Goal: Obtain resource: Download file/media

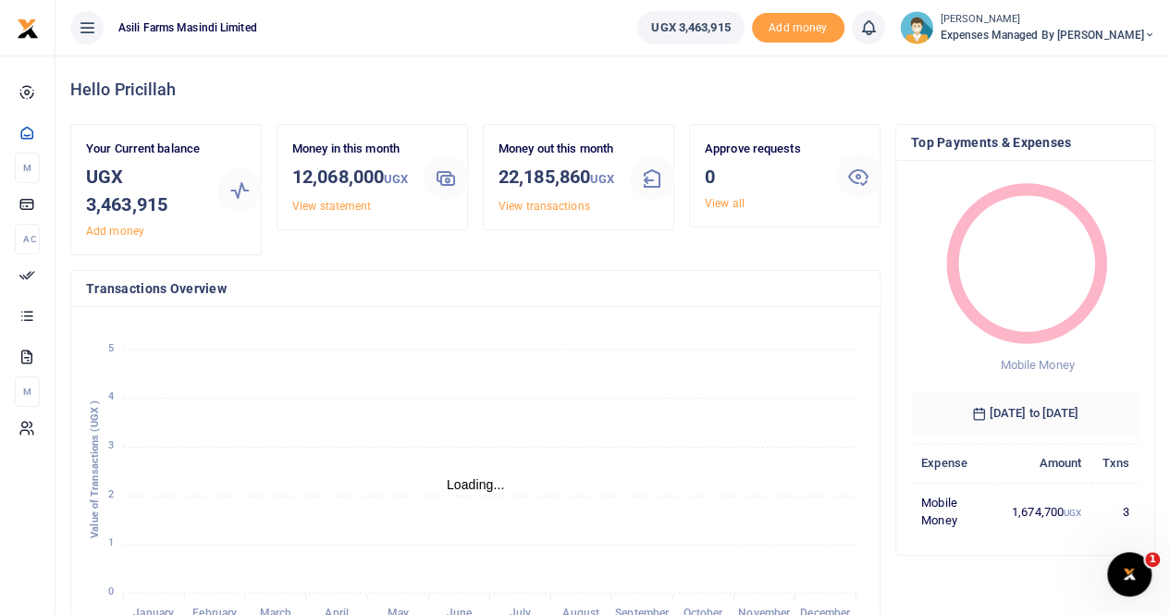
scroll to position [15, 15]
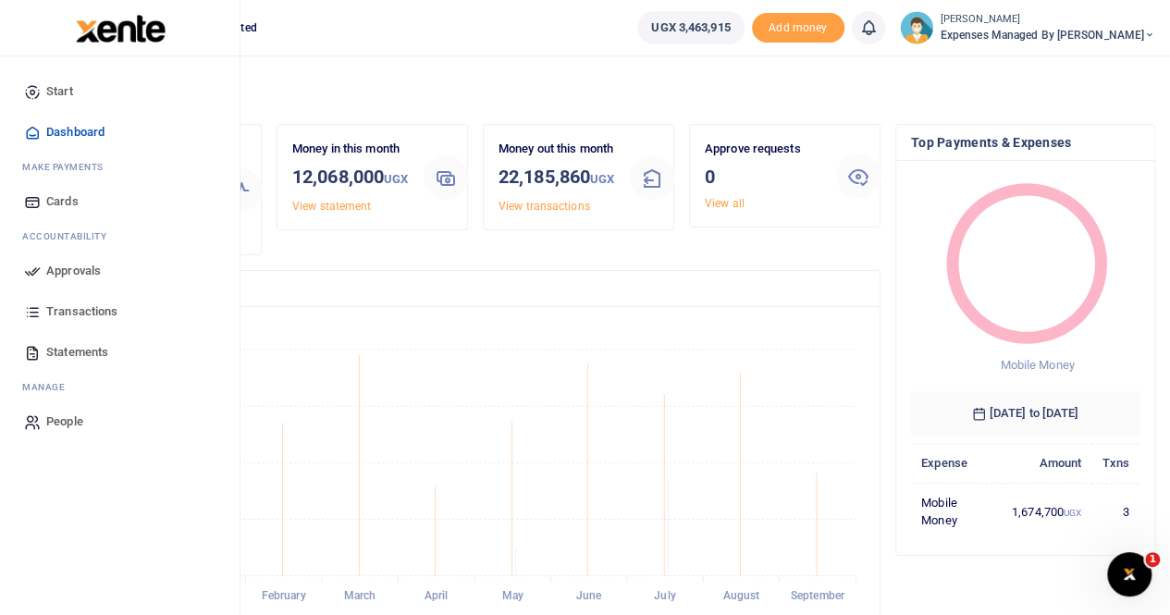
click at [68, 306] on span "Transactions" at bounding box center [81, 312] width 71 height 19
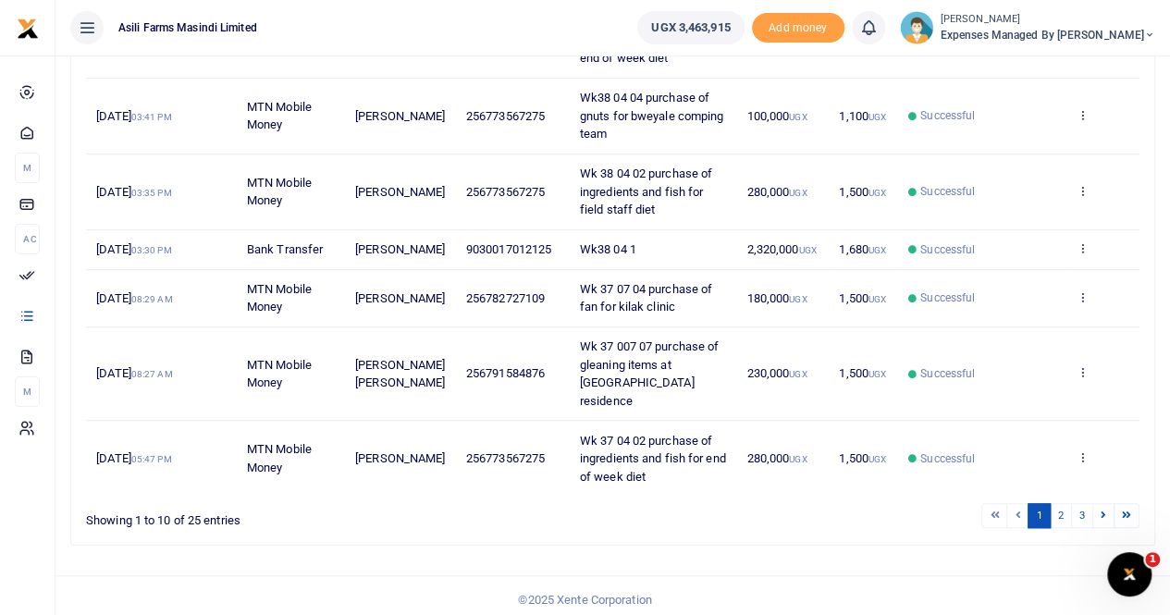
scroll to position [573, 0]
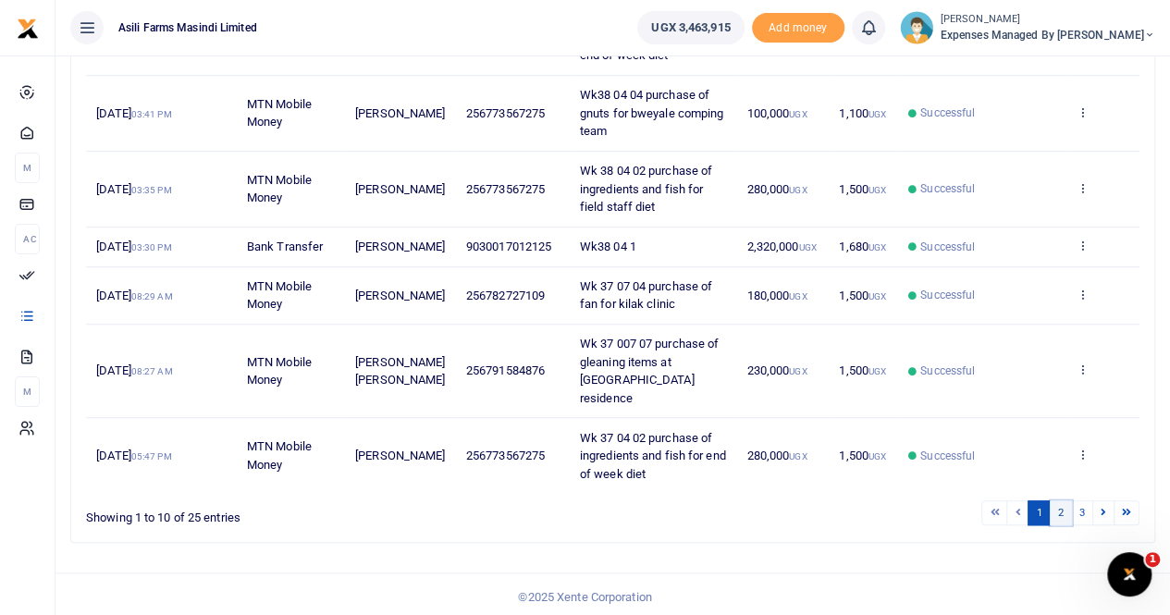
click at [1059, 502] on link "2" at bounding box center [1061, 513] width 22 height 25
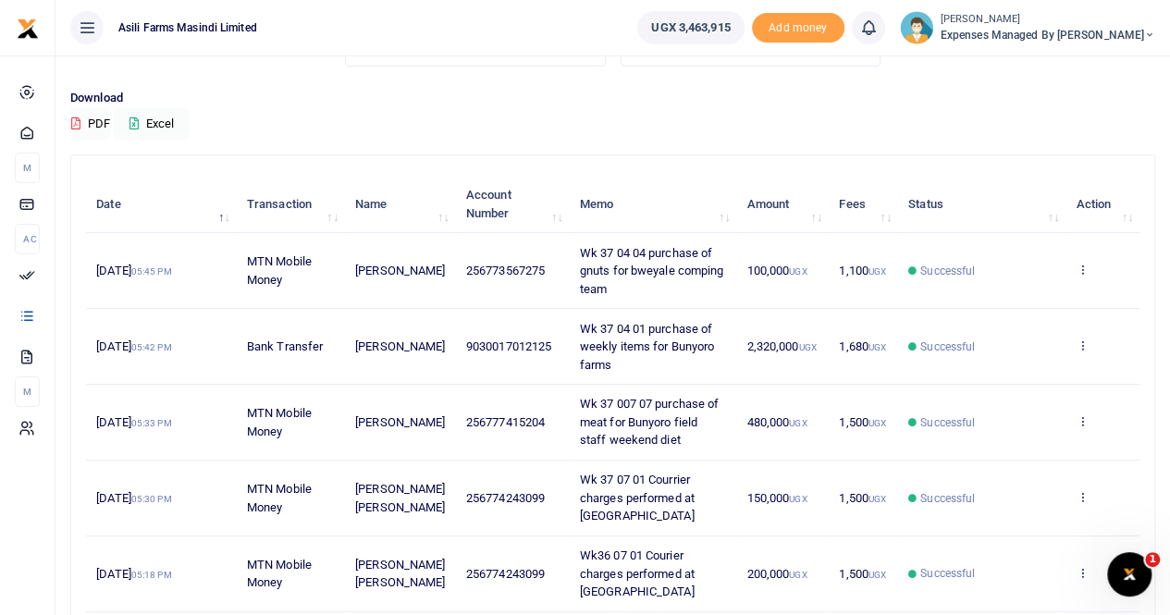
scroll to position [110, 0]
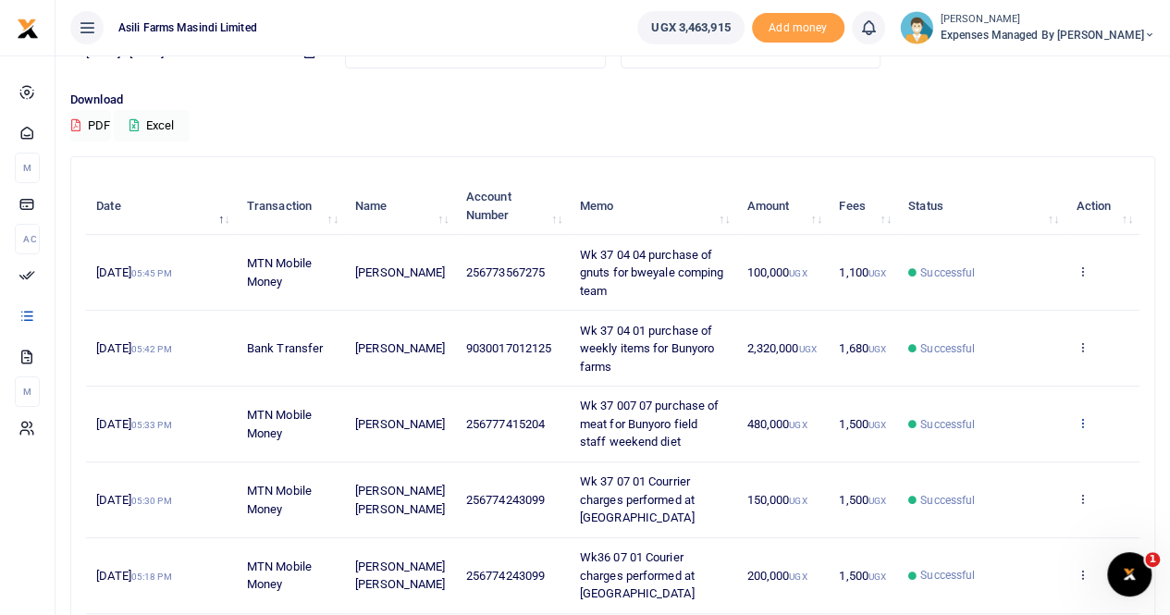
click at [1083, 417] on icon at bounding box center [1082, 422] width 12 height 13
click at [1025, 450] on link "View details" at bounding box center [1015, 453] width 146 height 26
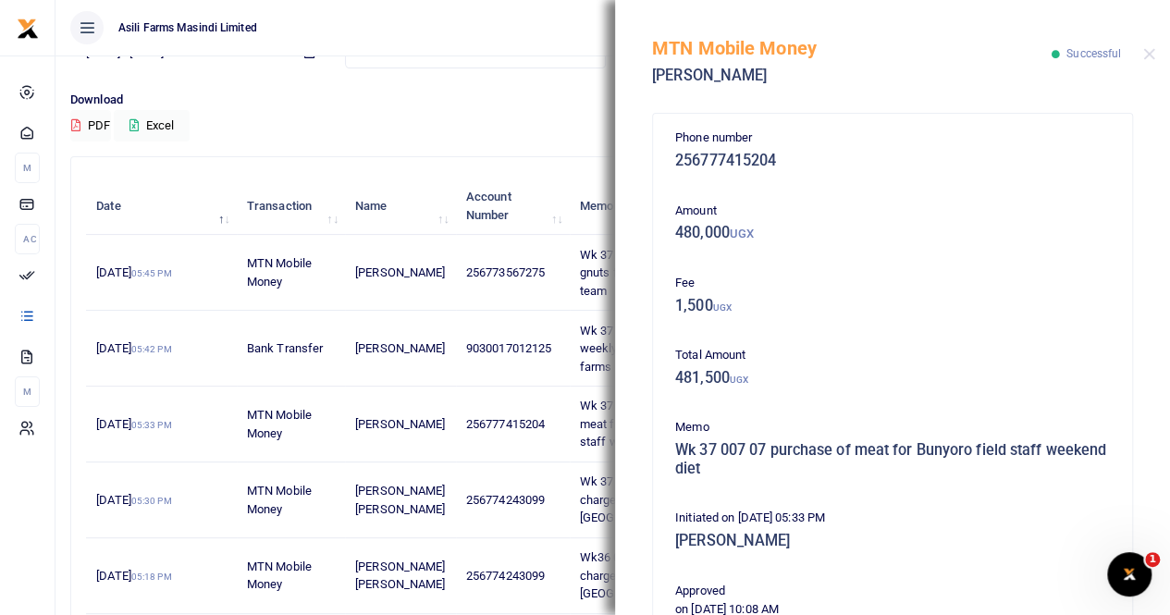
click at [1151, 46] on div "MTN Mobile Money Mathias Salvador Senoga Successful" at bounding box center [892, 51] width 555 height 103
click at [1149, 59] on button "Close" at bounding box center [1150, 54] width 12 height 12
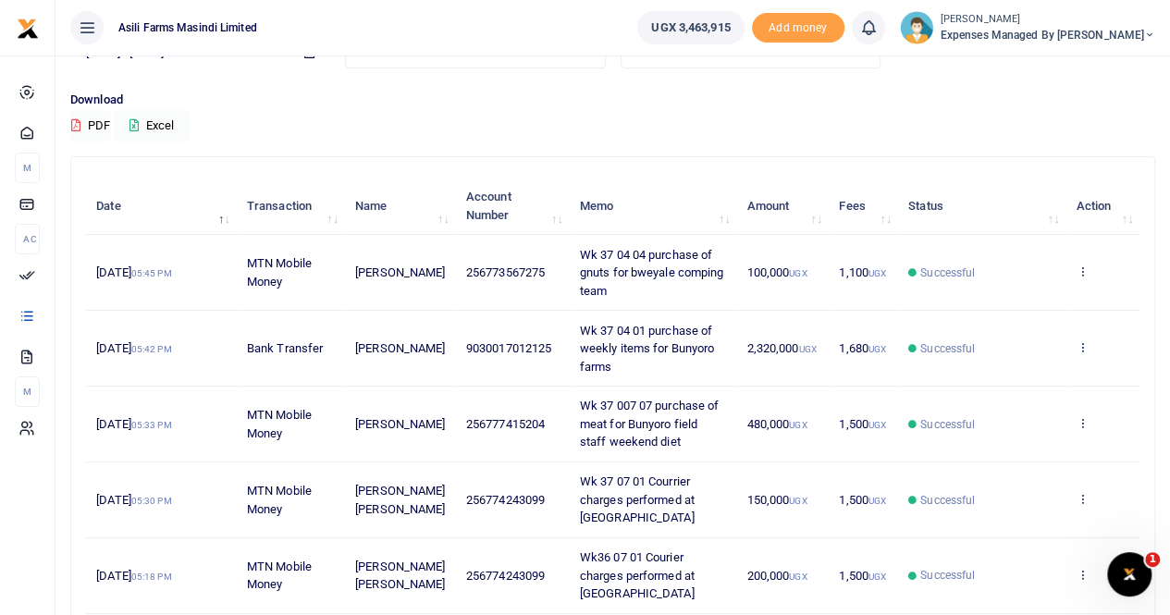
click at [1082, 345] on icon at bounding box center [1082, 346] width 12 height 13
click at [1020, 377] on link "View details" at bounding box center [1015, 378] width 146 height 26
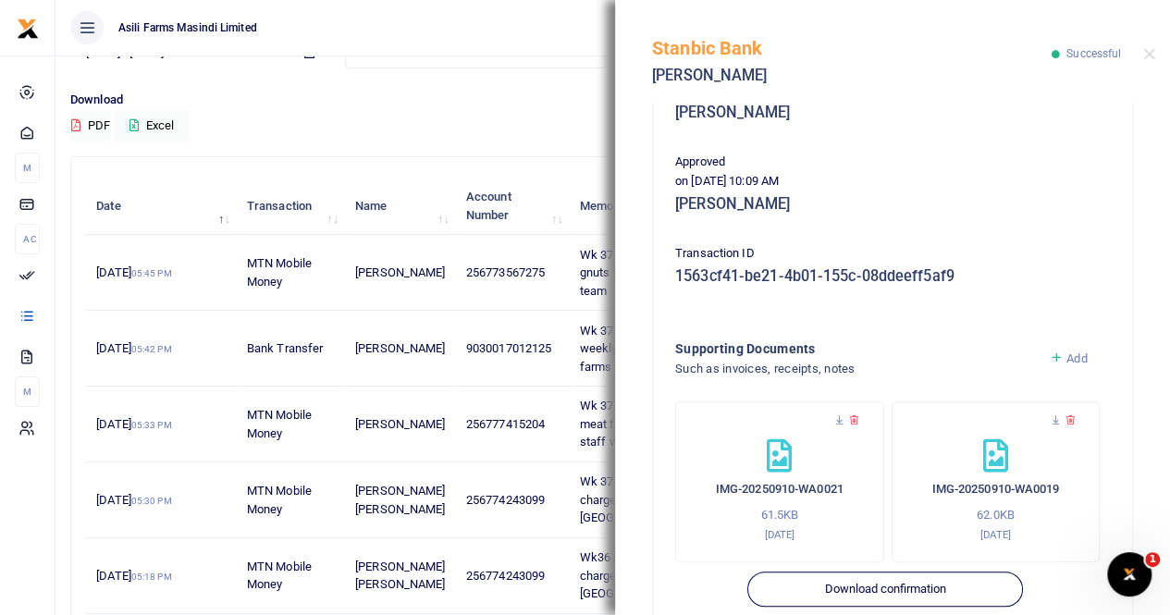
scroll to position [446, 0]
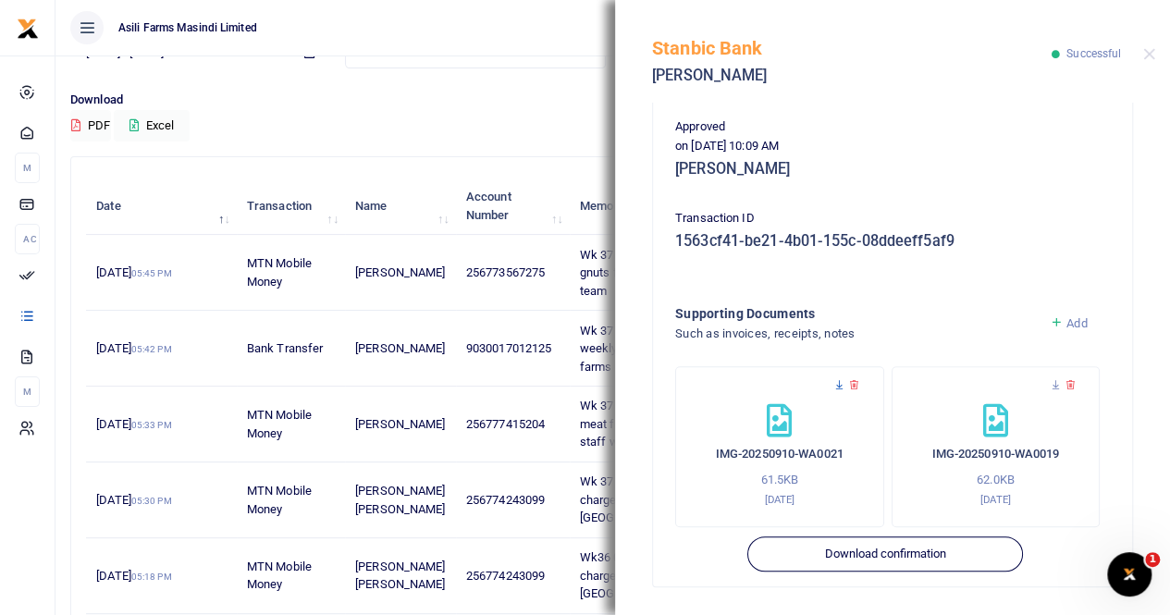
click at [840, 387] on icon at bounding box center [840, 385] width 12 height 12
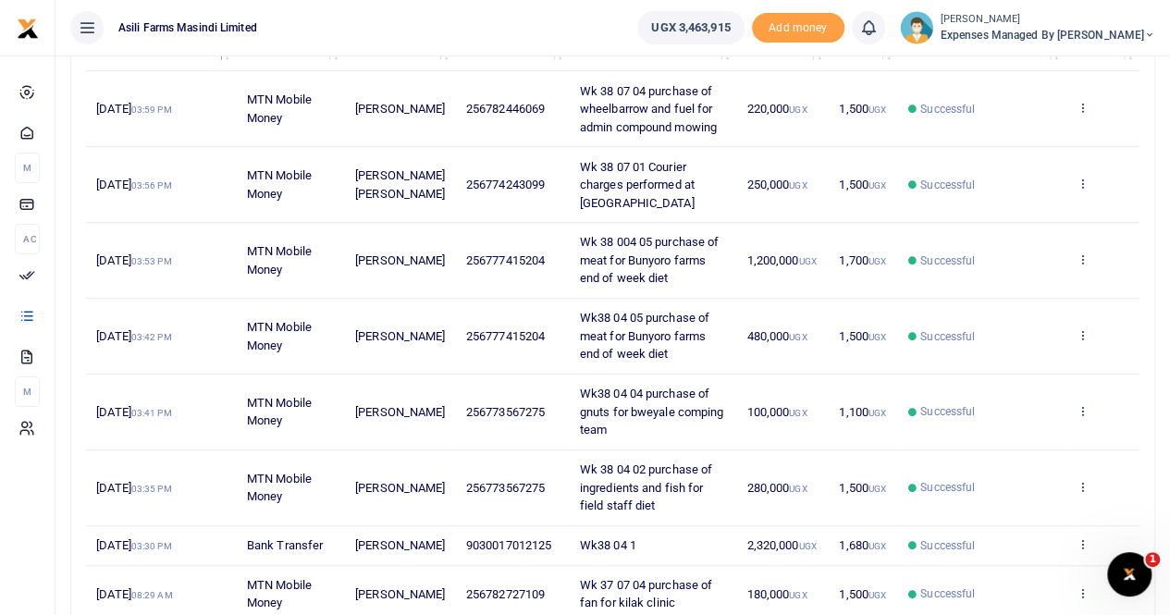
scroll to position [573, 0]
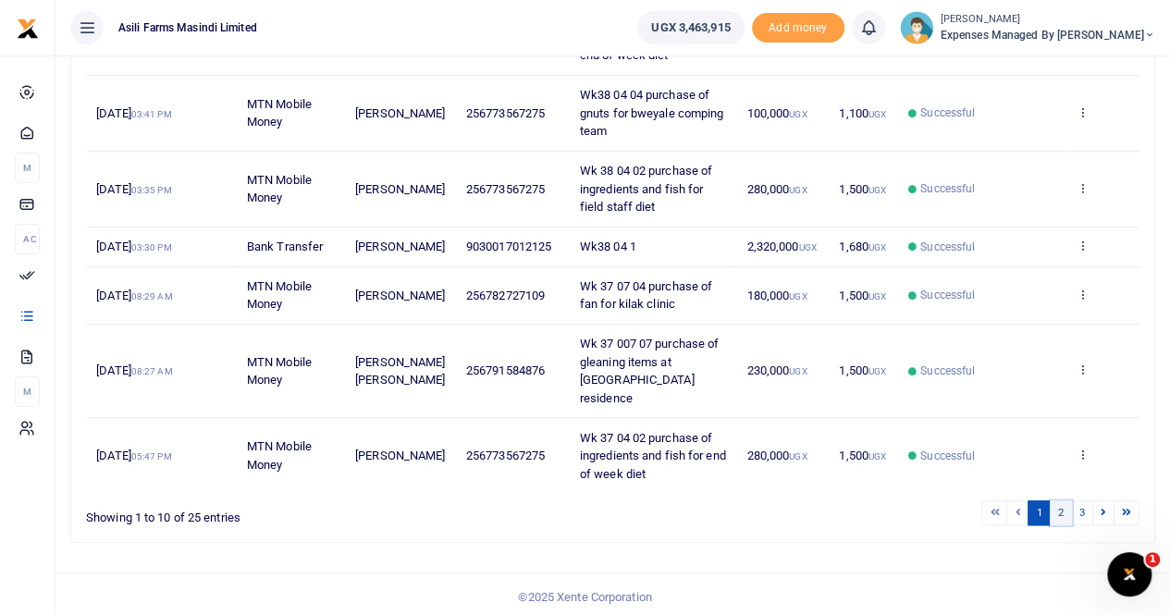
click at [1066, 508] on link "2" at bounding box center [1061, 513] width 22 height 25
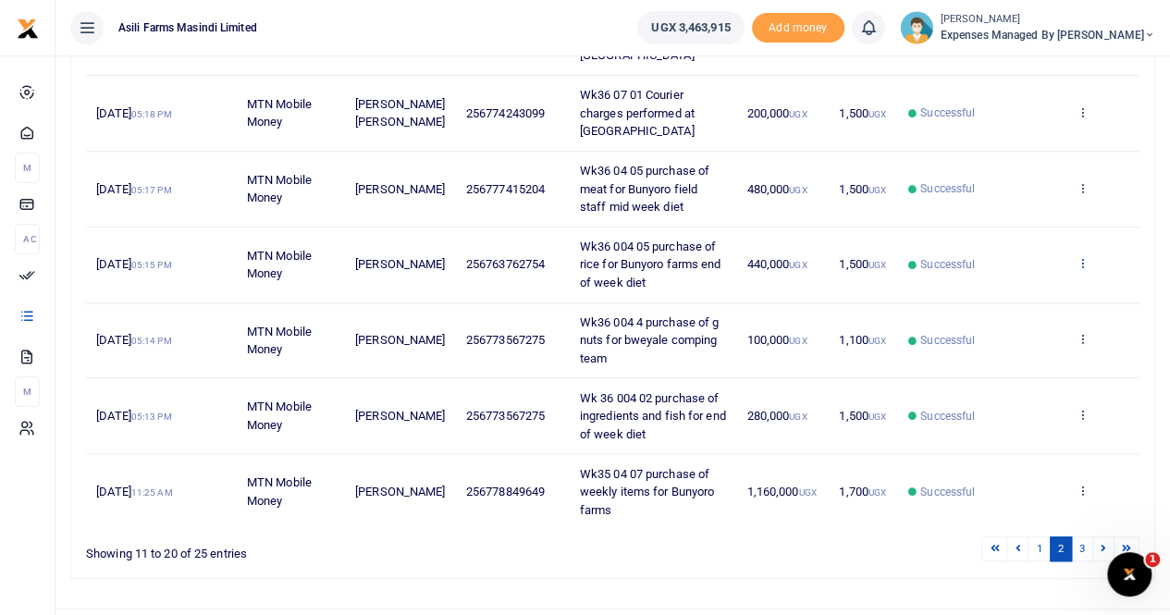
click at [1083, 257] on icon at bounding box center [1082, 262] width 12 height 13
click at [1033, 286] on link "View details" at bounding box center [1015, 292] width 146 height 26
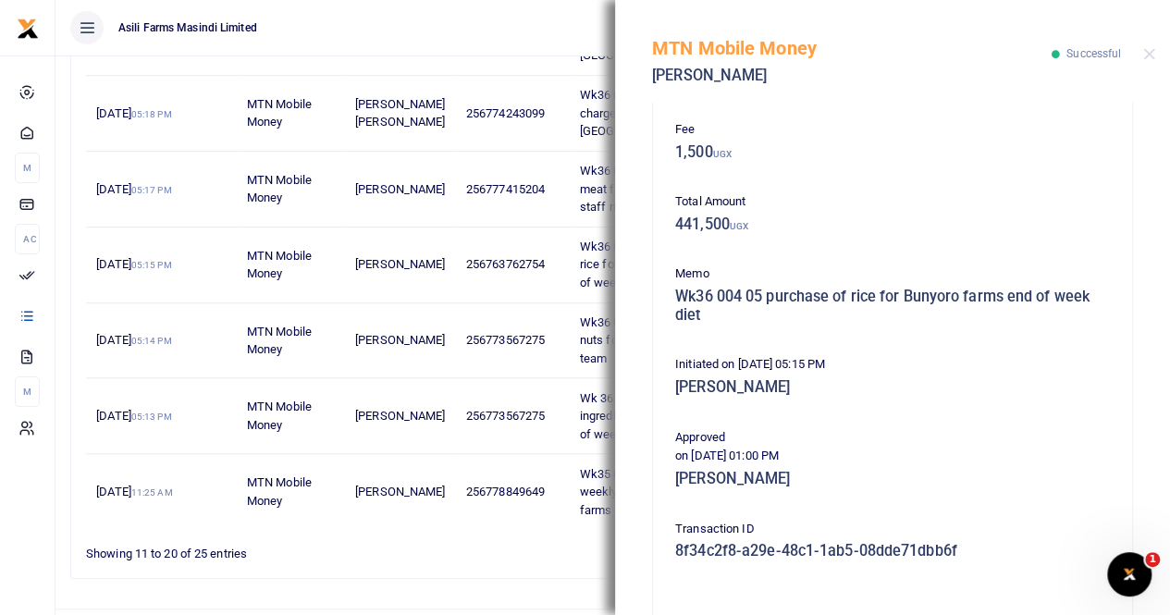
scroll to position [370, 0]
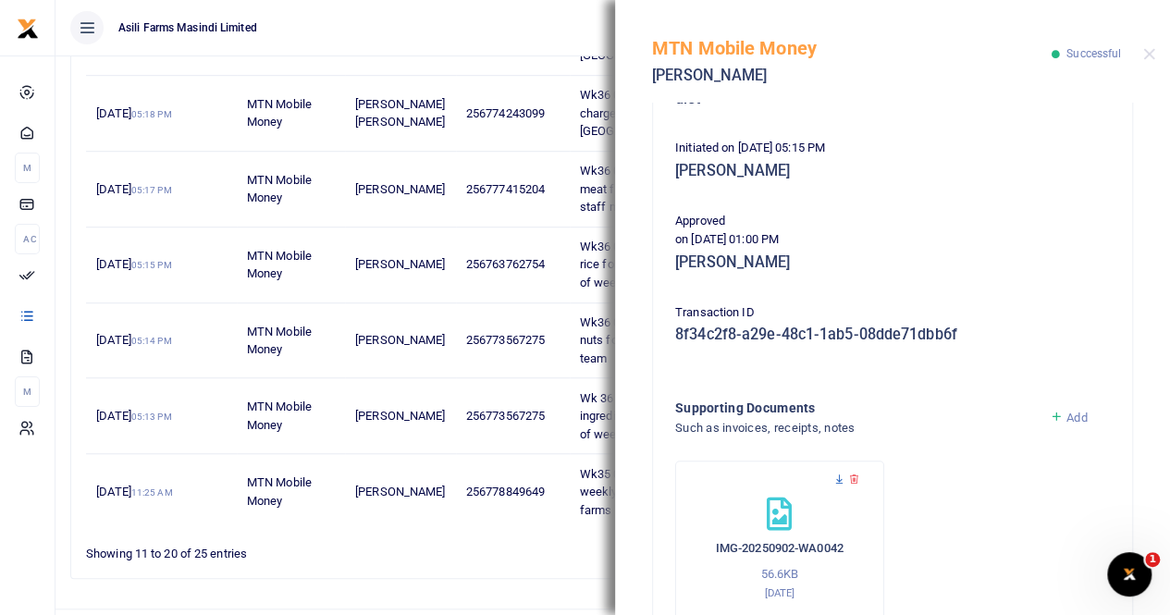
click at [838, 479] on icon at bounding box center [840, 480] width 12 height 12
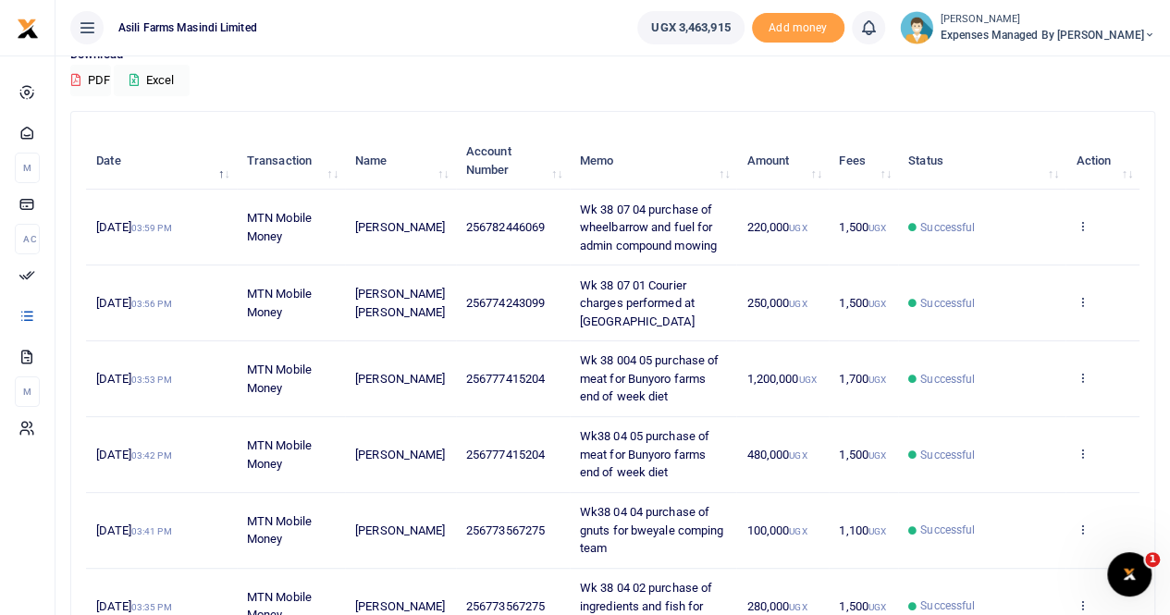
scroll to position [185, 0]
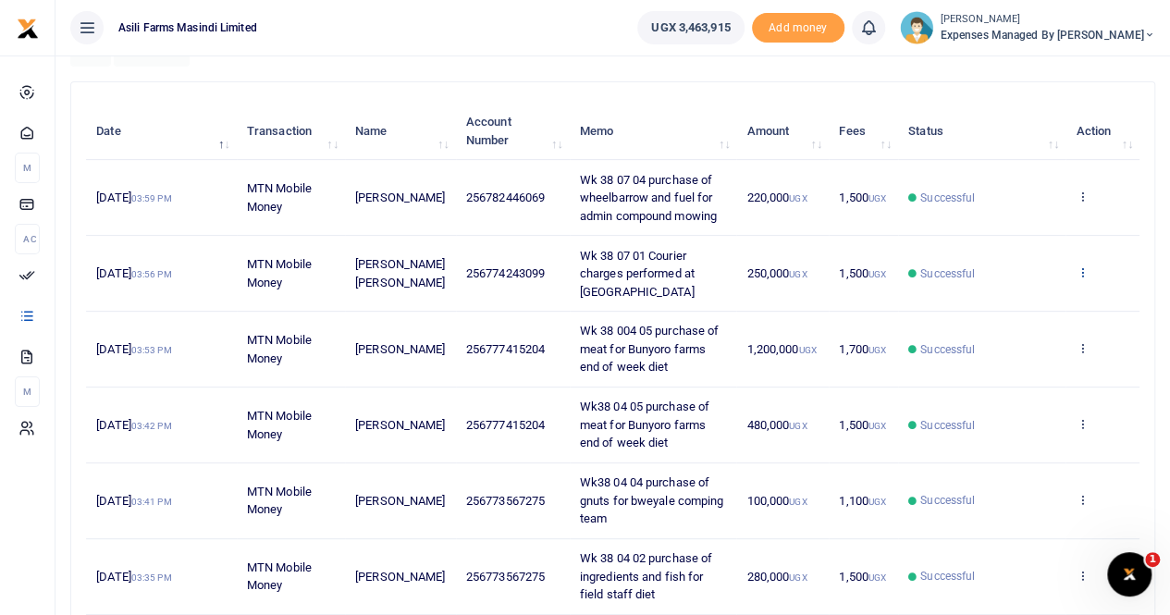
click at [1083, 266] on icon at bounding box center [1082, 272] width 12 height 13
click at [1019, 304] on link "View details" at bounding box center [1015, 303] width 146 height 26
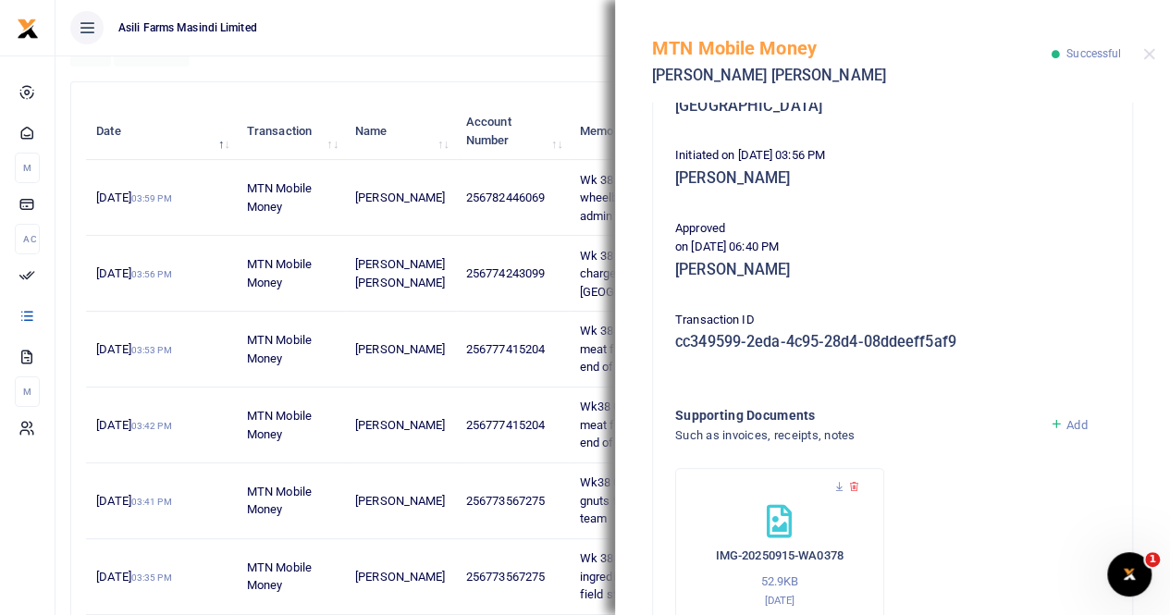
scroll to position [370, 0]
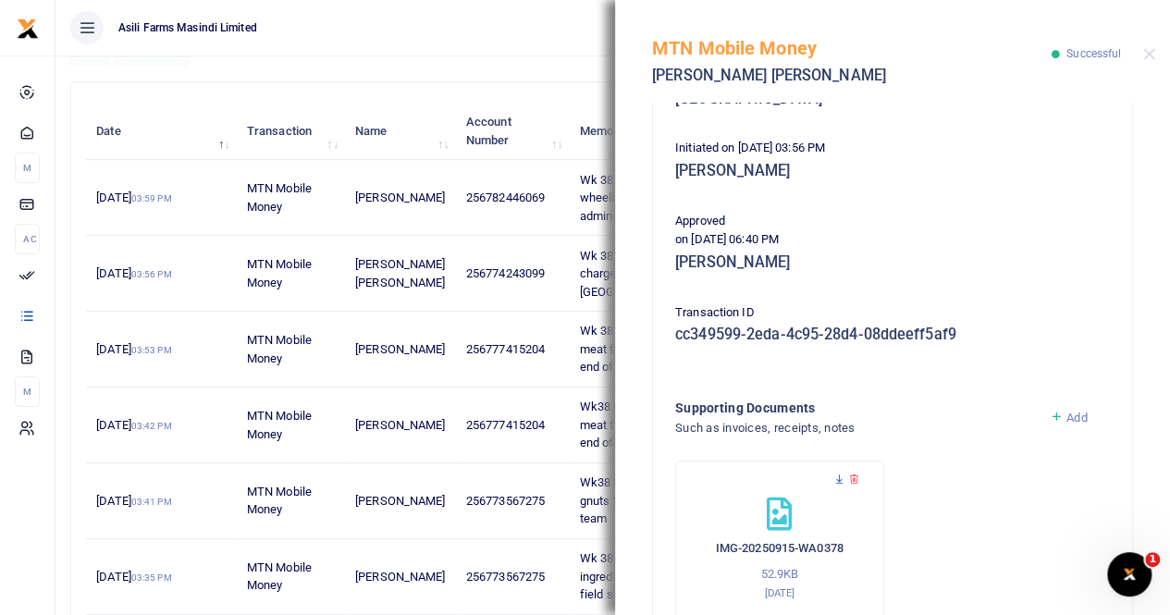
click at [841, 478] on icon at bounding box center [840, 480] width 12 height 12
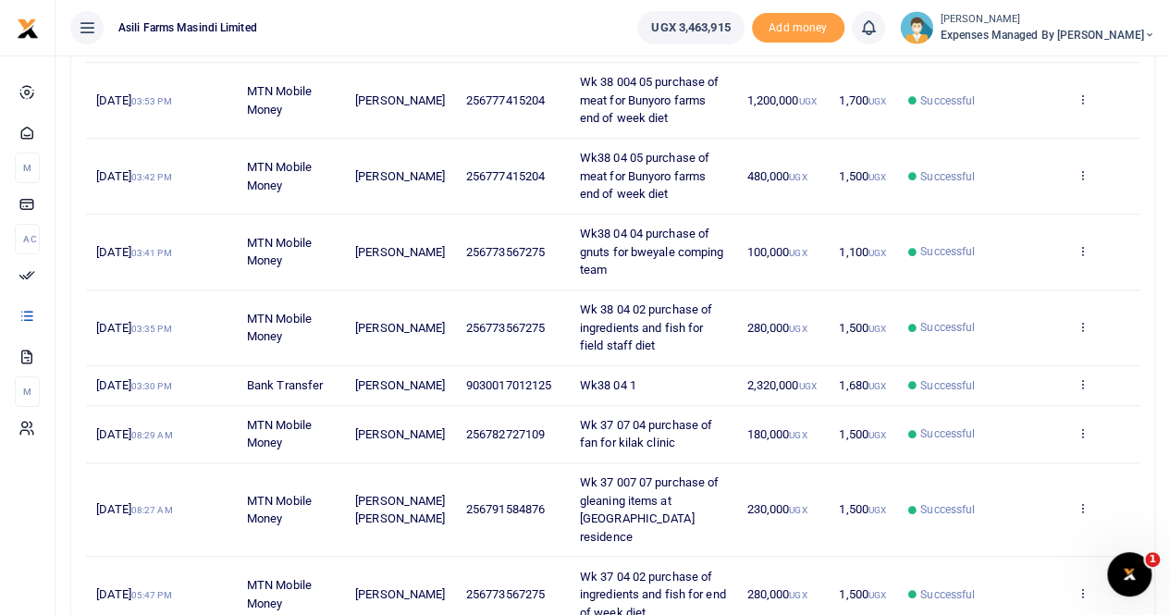
scroll to position [463, 0]
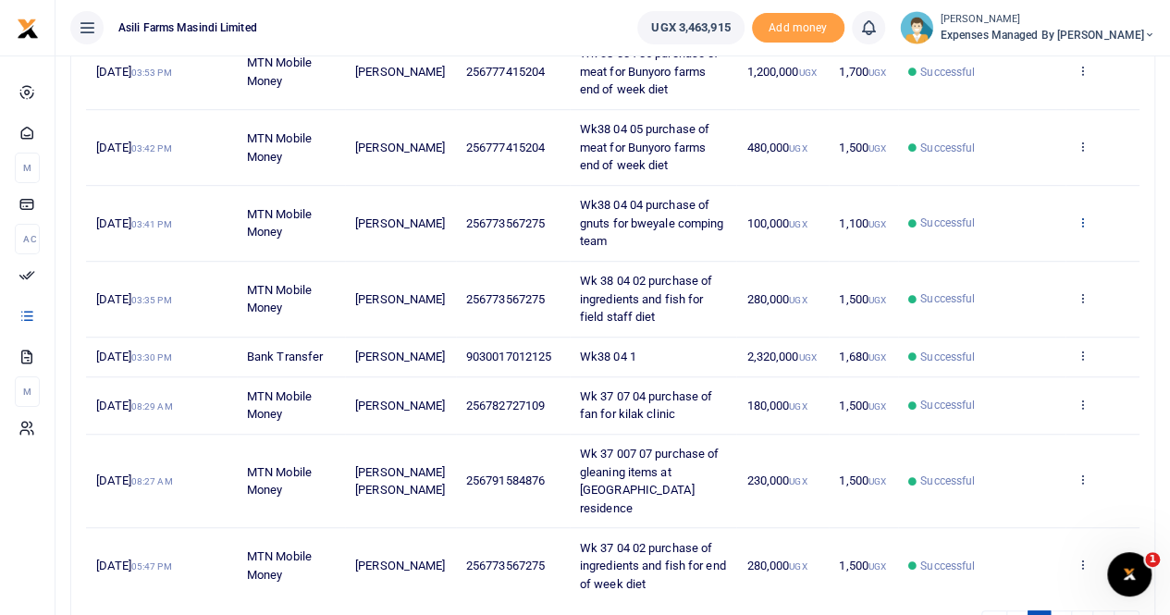
click at [1078, 216] on icon at bounding box center [1082, 222] width 12 height 13
click at [1036, 243] on link "View details" at bounding box center [1015, 253] width 146 height 26
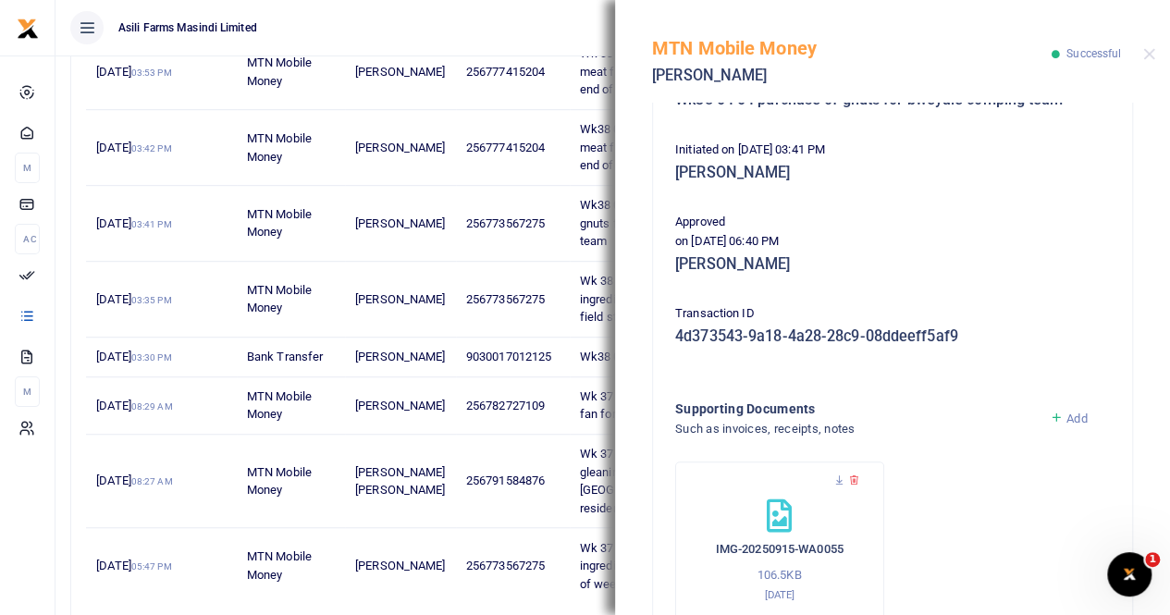
scroll to position [446, 0]
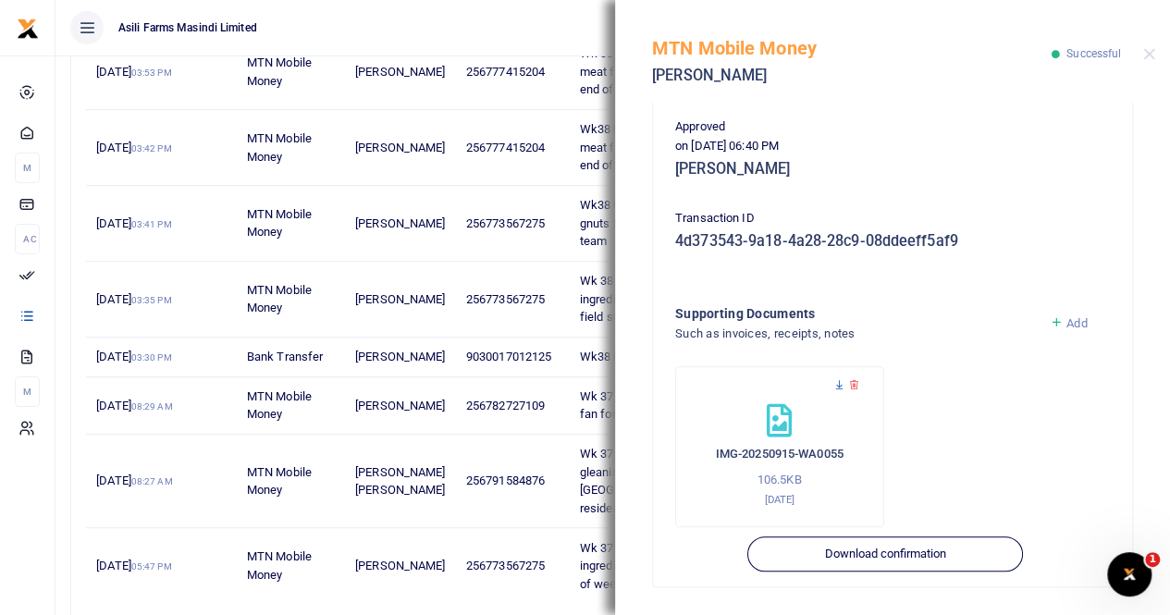
click at [835, 385] on icon at bounding box center [840, 385] width 12 height 12
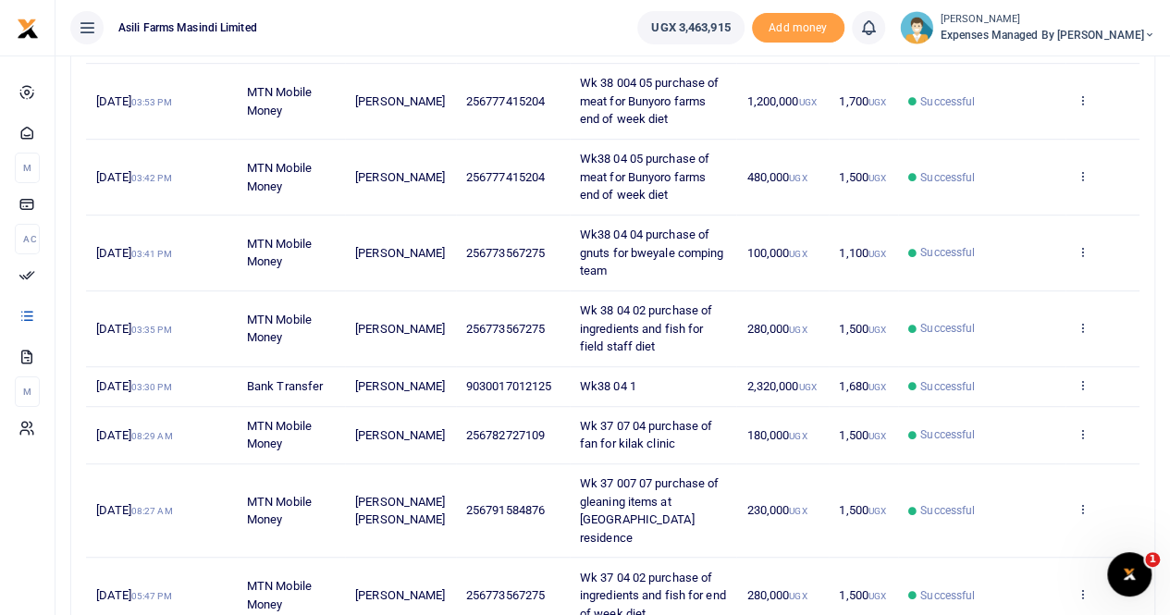
scroll to position [463, 0]
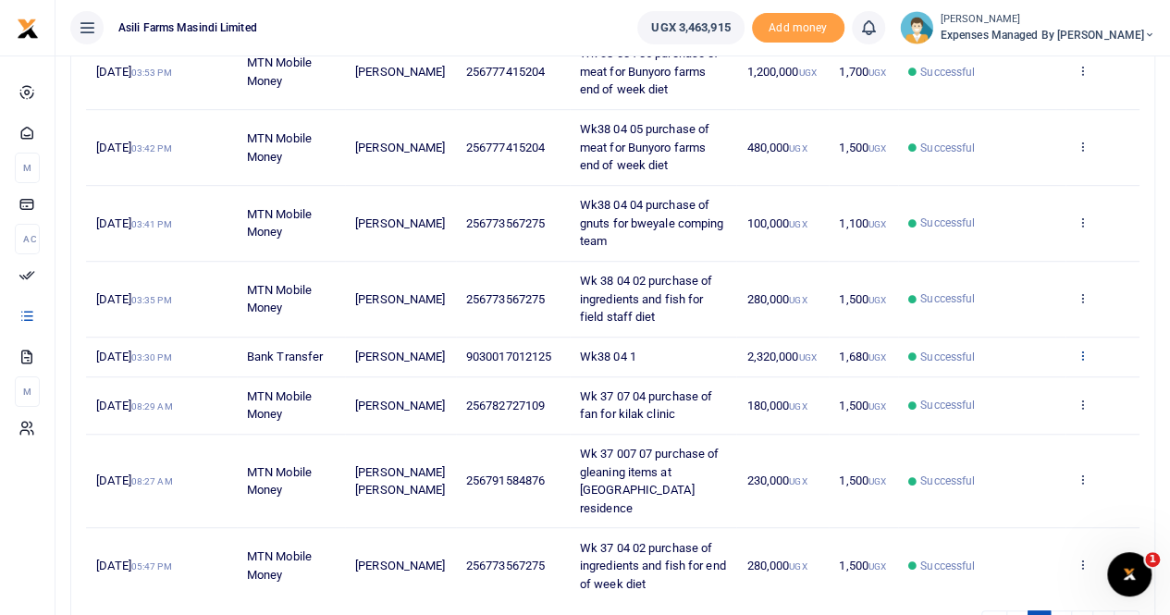
click at [1084, 75] on icon at bounding box center [1082, 355] width 12 height 13
click at [1014, 75] on link "View details" at bounding box center [1015, 394] width 146 height 26
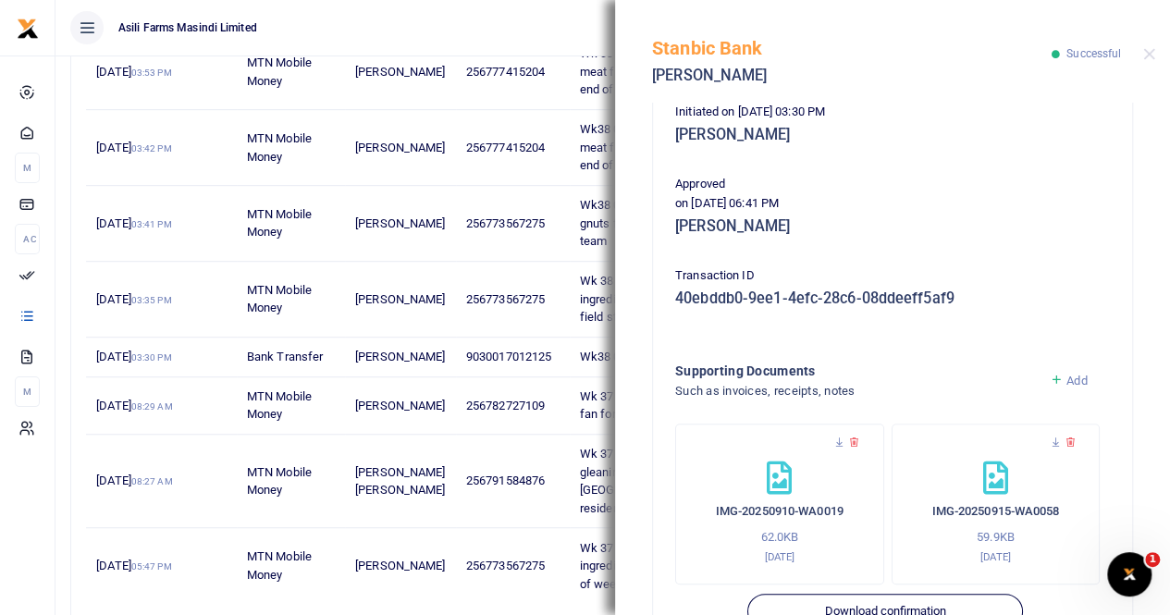
scroll to position [446, 0]
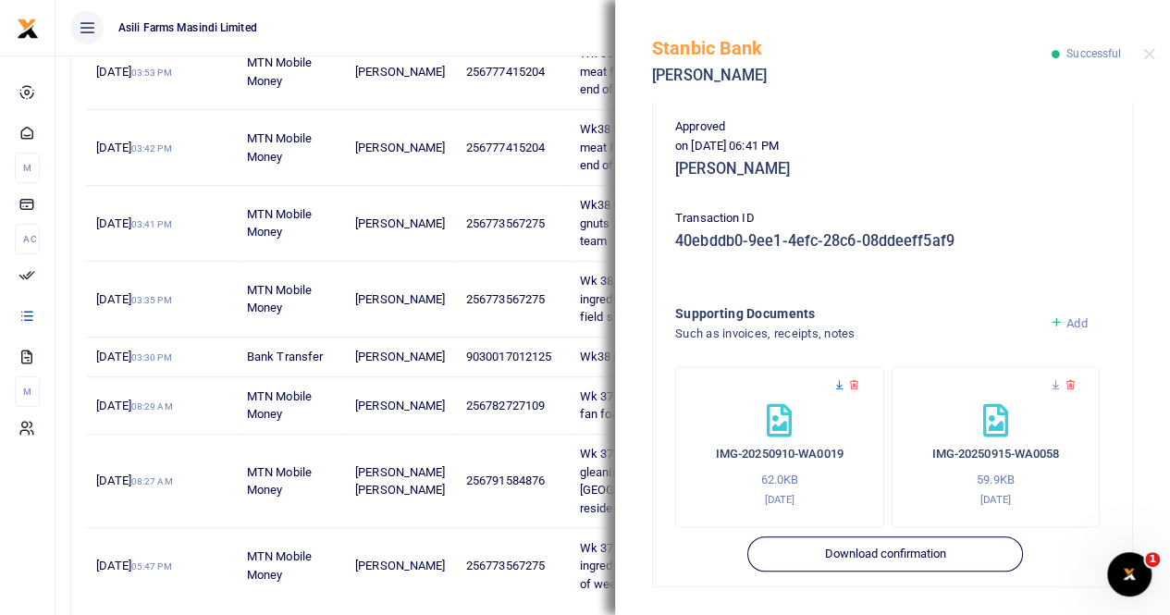
click at [838, 75] on icon at bounding box center [840, 385] width 12 height 12
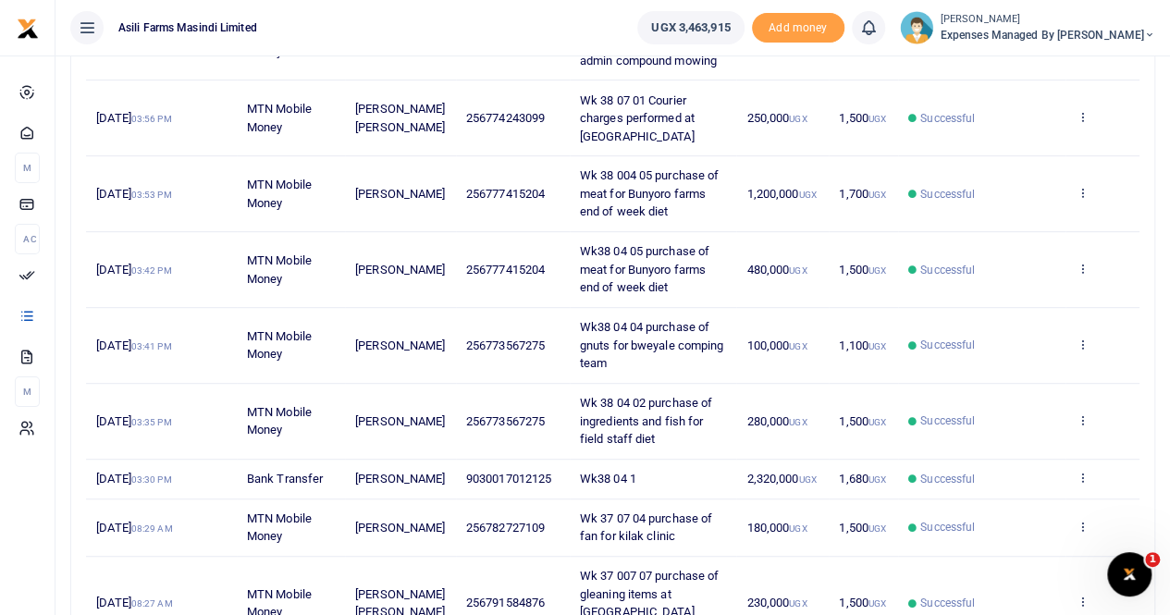
scroll to position [370, 0]
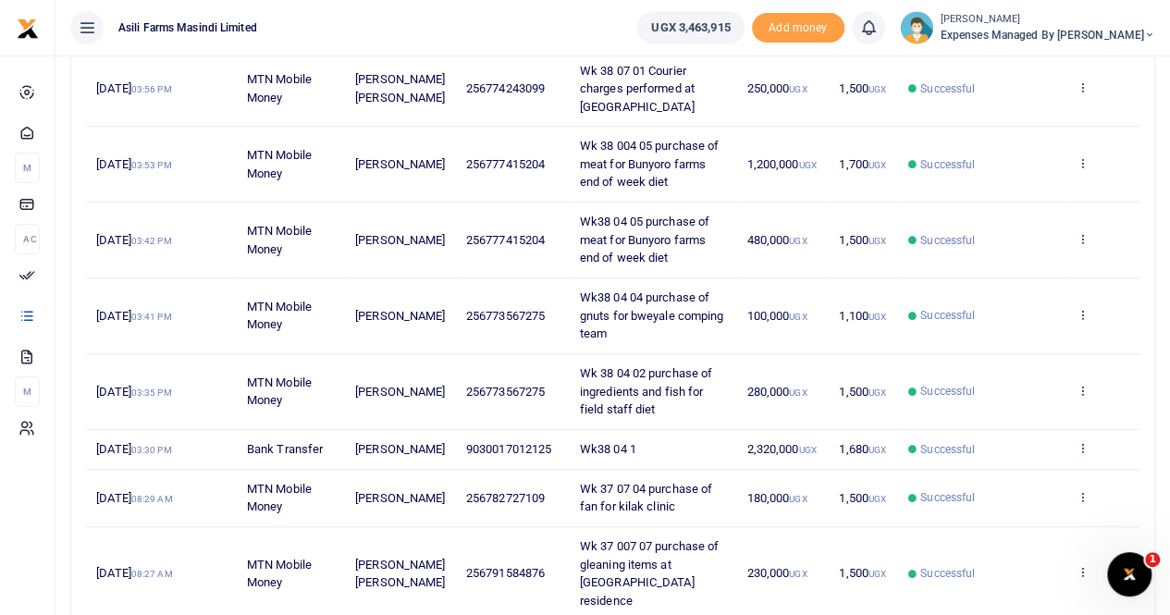
click at [1083, 453] on icon at bounding box center [1082, 447] width 12 height 13
click at [1021, 482] on link "View details" at bounding box center [1015, 487] width 146 height 26
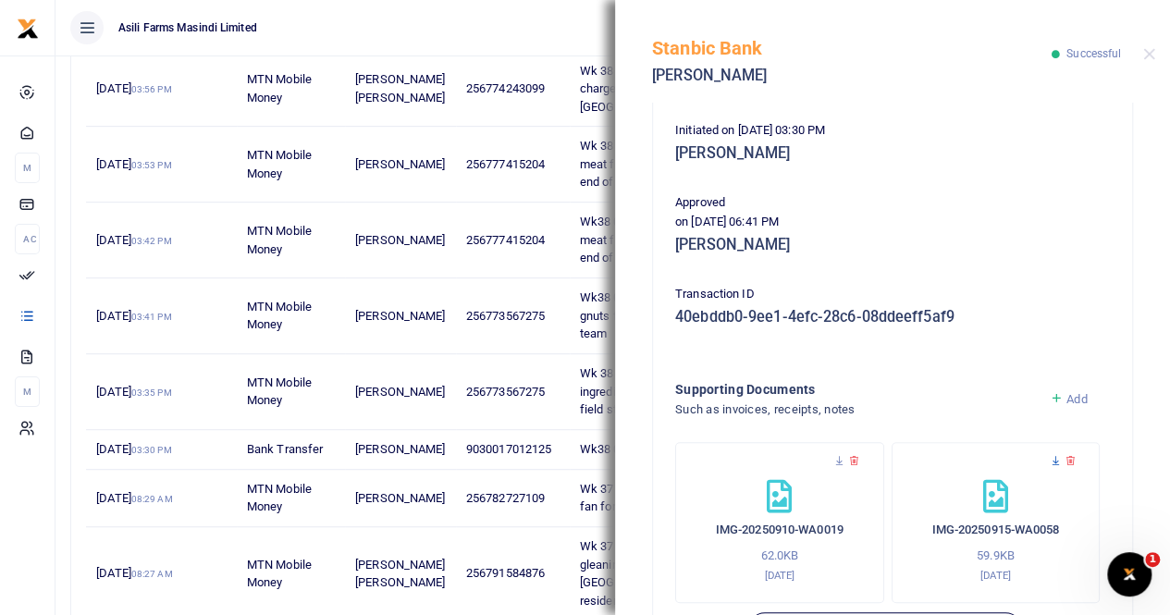
click at [1050, 463] on icon at bounding box center [1056, 461] width 12 height 12
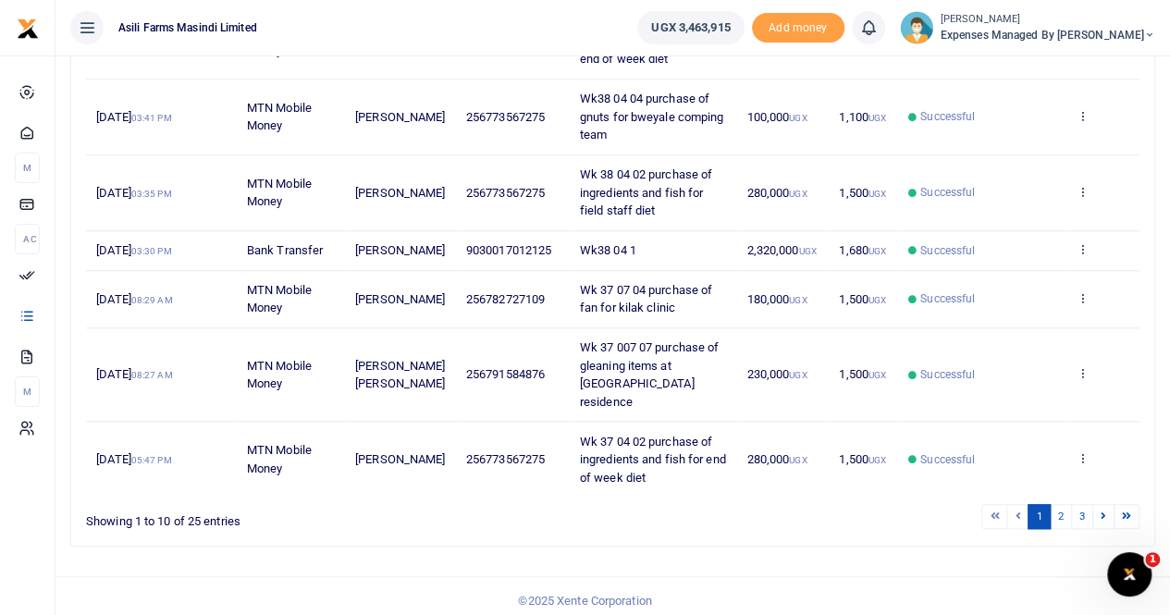
scroll to position [573, 0]
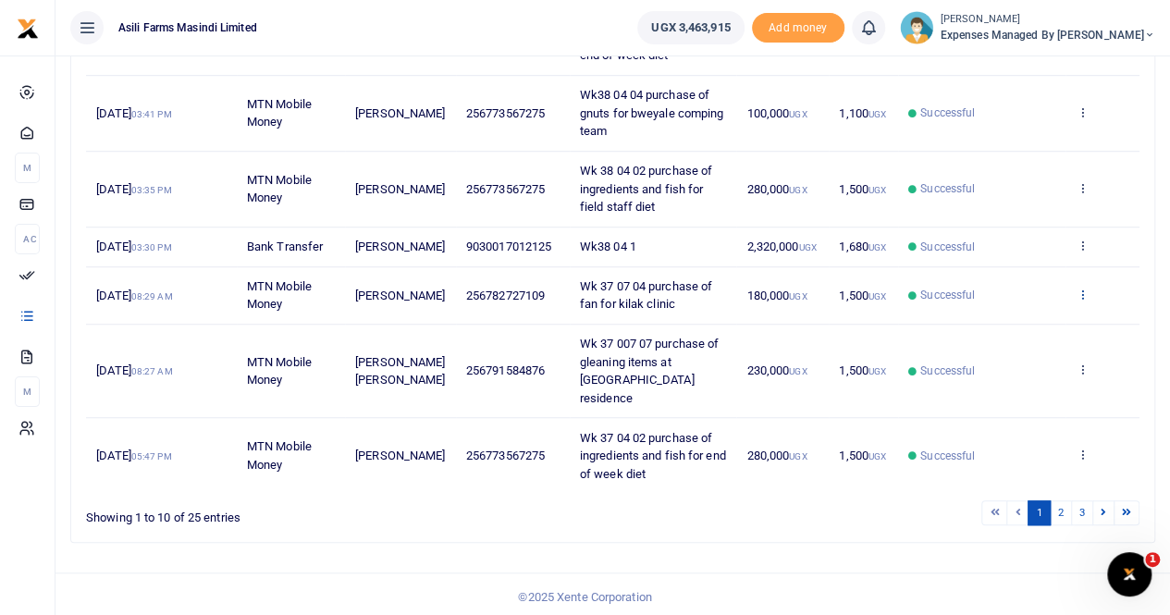
click at [1084, 301] on icon at bounding box center [1082, 294] width 12 height 13
click at [1029, 336] on link "View details" at bounding box center [1015, 341] width 146 height 26
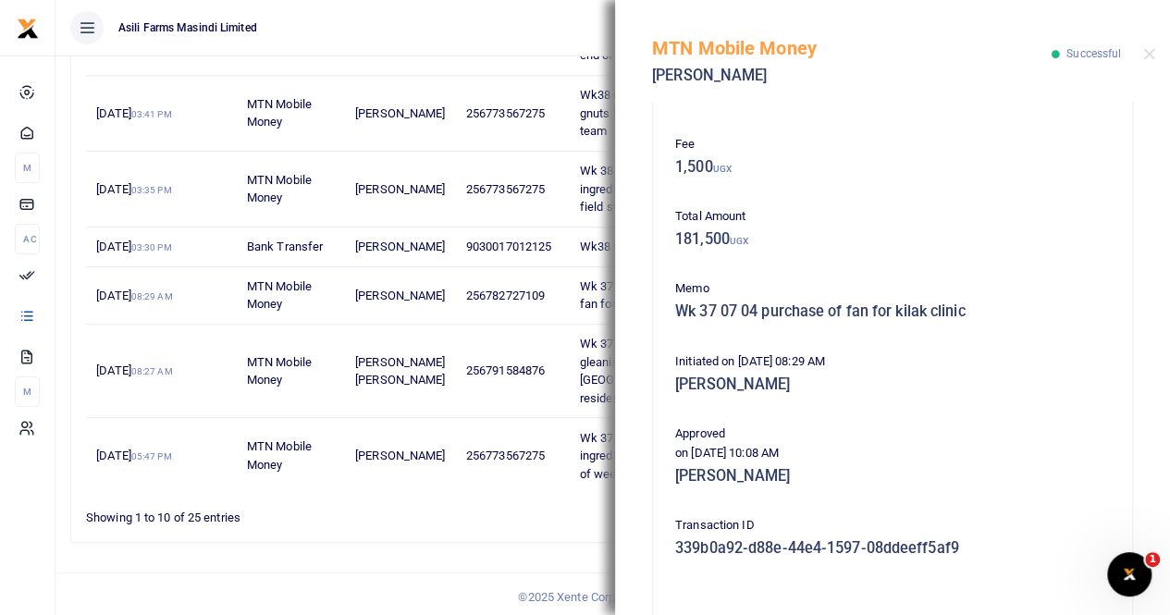
scroll to position [446, 0]
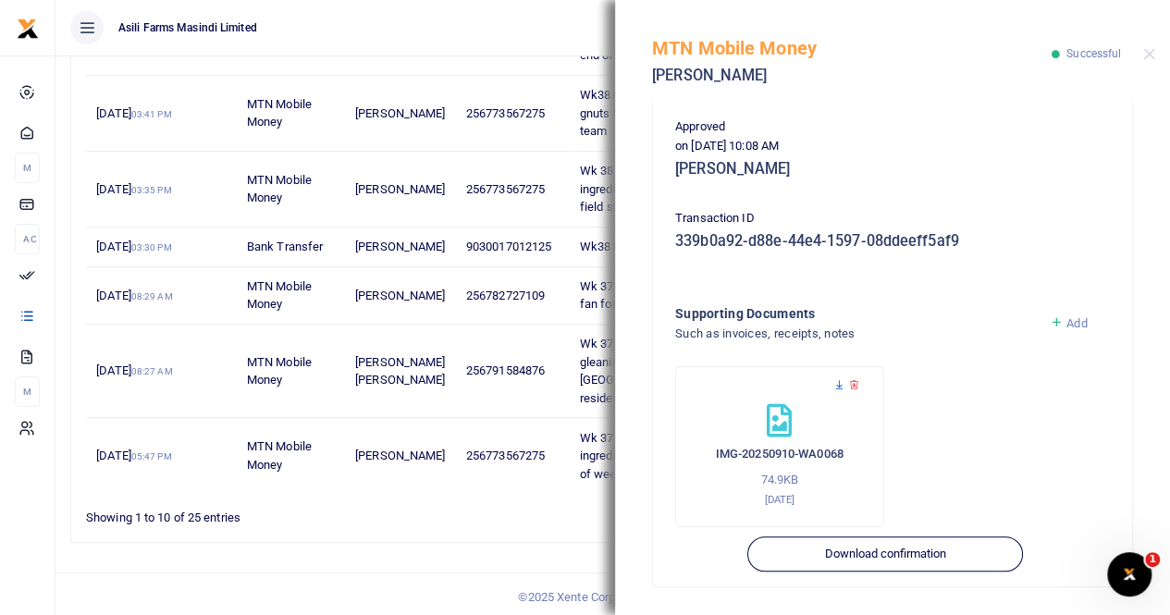
click at [838, 382] on icon at bounding box center [840, 385] width 12 height 12
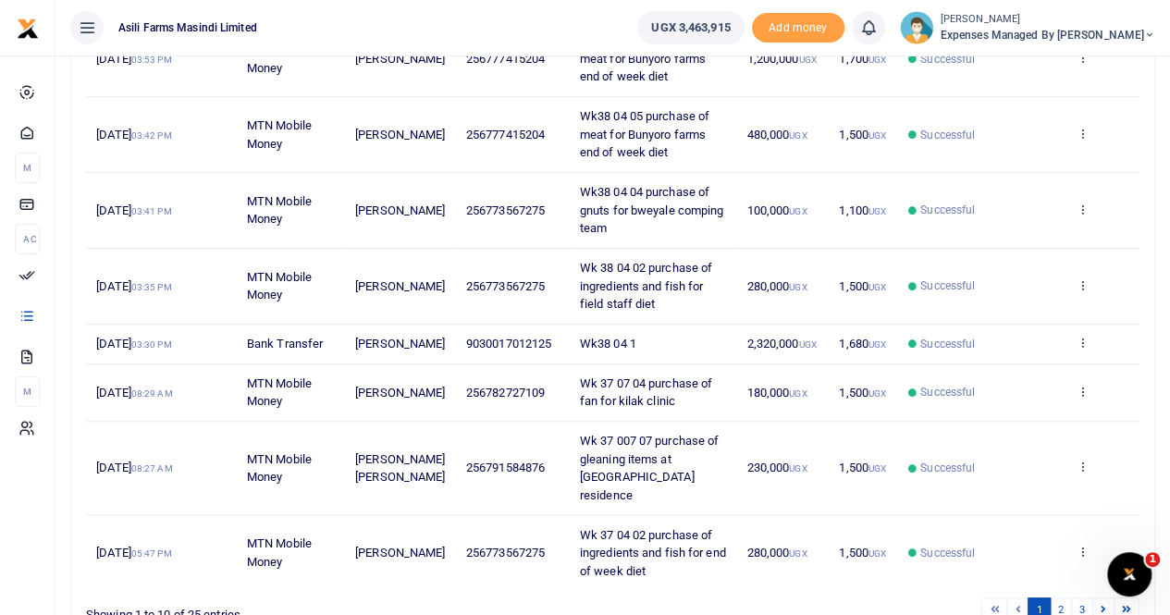
scroll to position [573, 0]
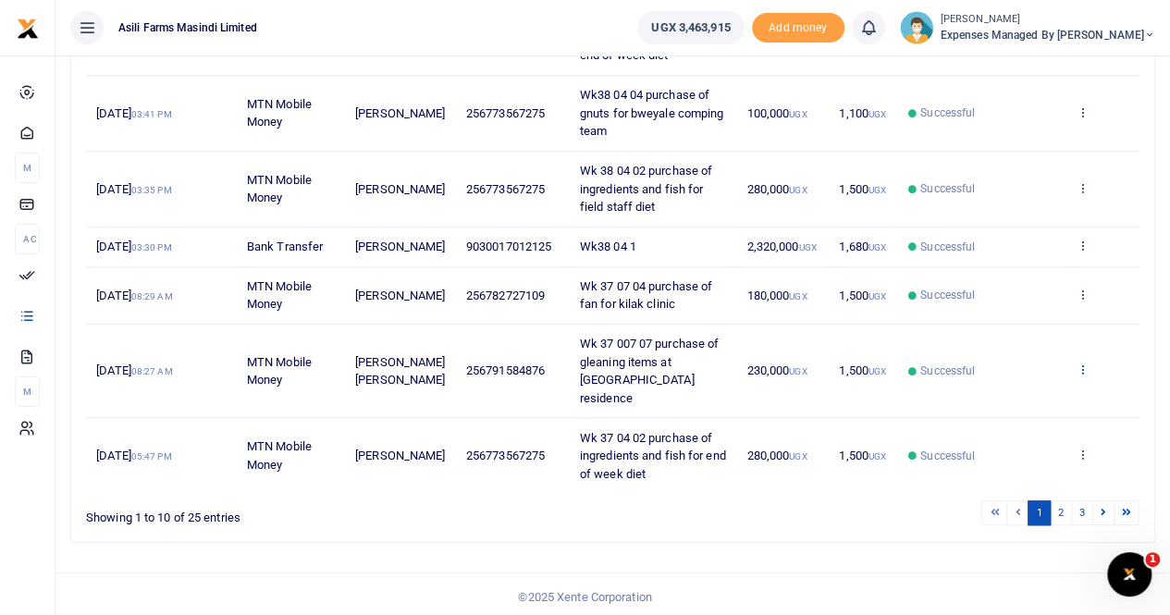
click at [1083, 369] on icon at bounding box center [1082, 369] width 12 height 13
click at [1031, 405] on link "View details" at bounding box center [1015, 407] width 146 height 26
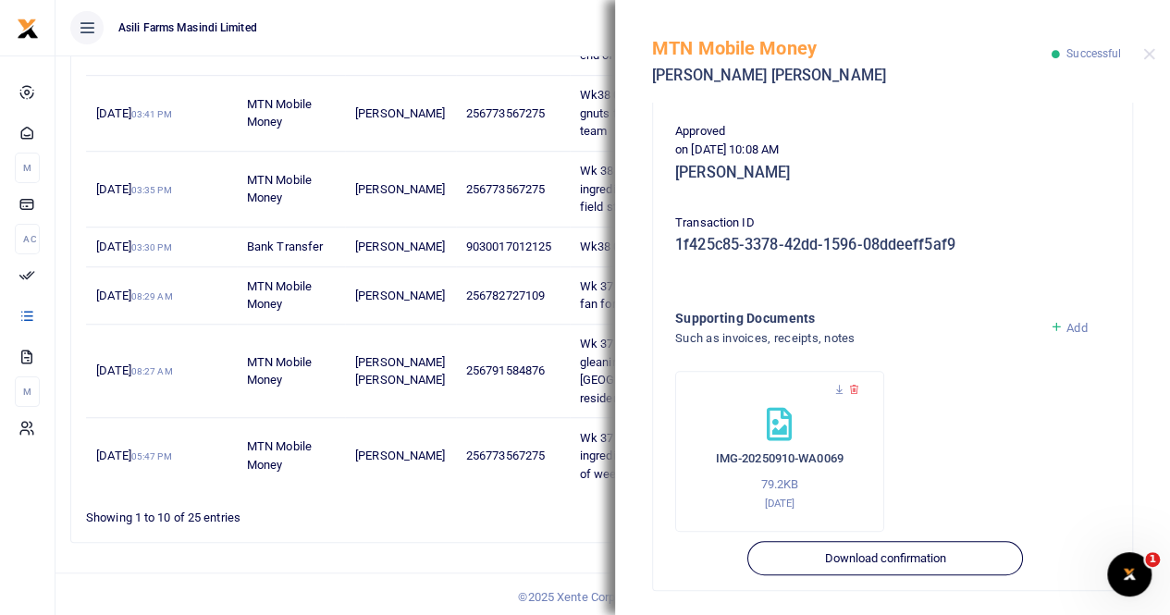
scroll to position [464, 0]
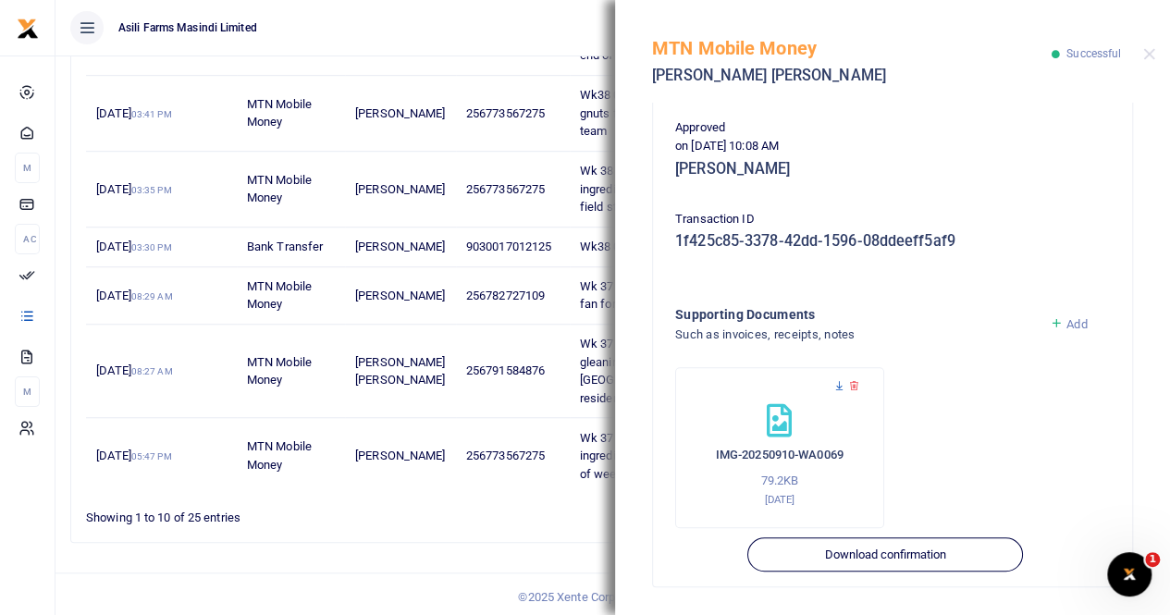
click at [841, 386] on icon at bounding box center [840, 386] width 12 height 12
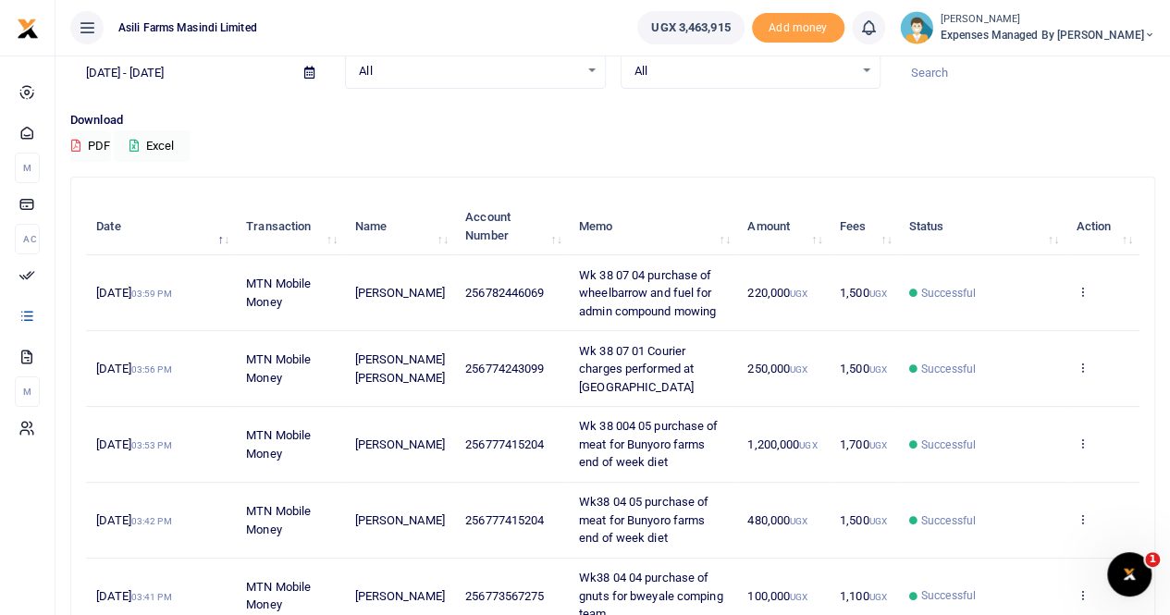
scroll to position [93, 0]
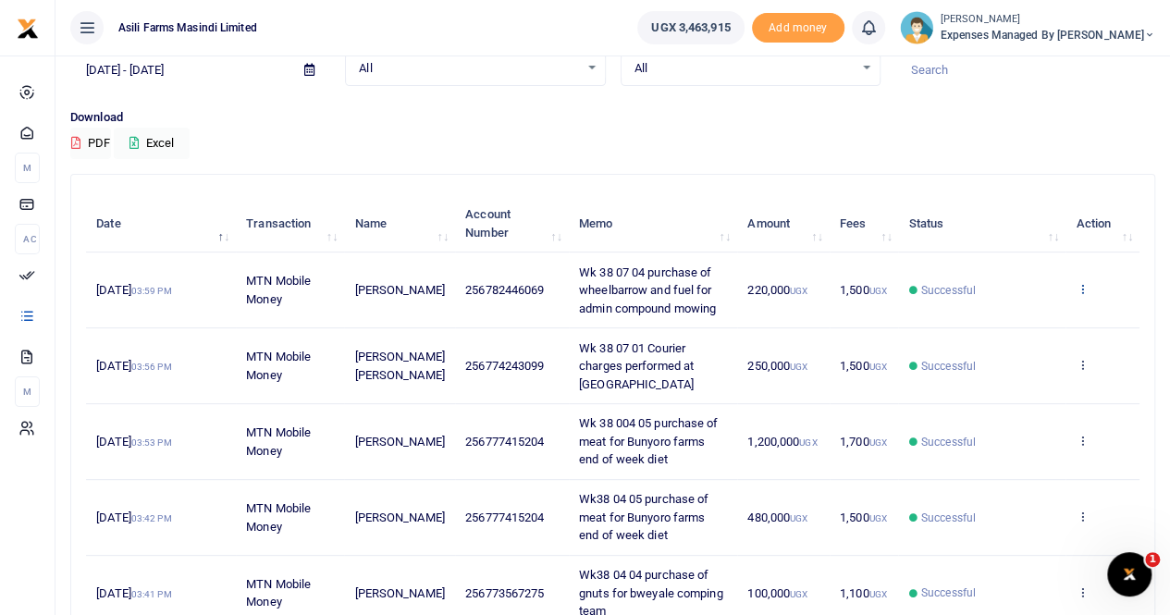
click at [1084, 284] on icon at bounding box center [1082, 288] width 12 height 13
click at [1018, 320] on link "View details" at bounding box center [1015, 320] width 146 height 26
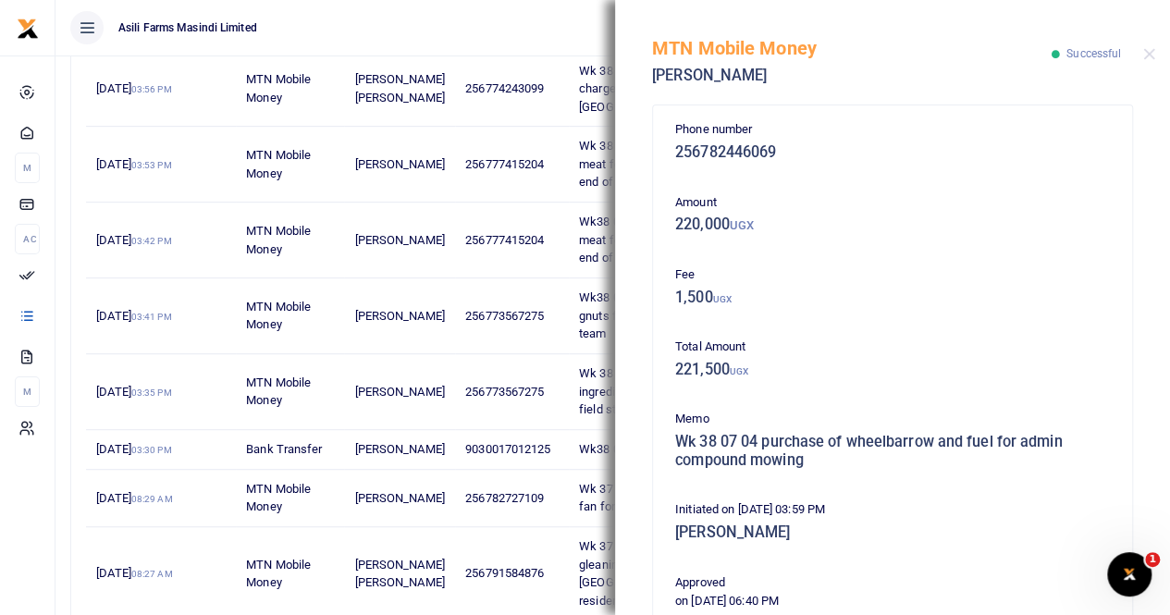
scroll to position [0, 0]
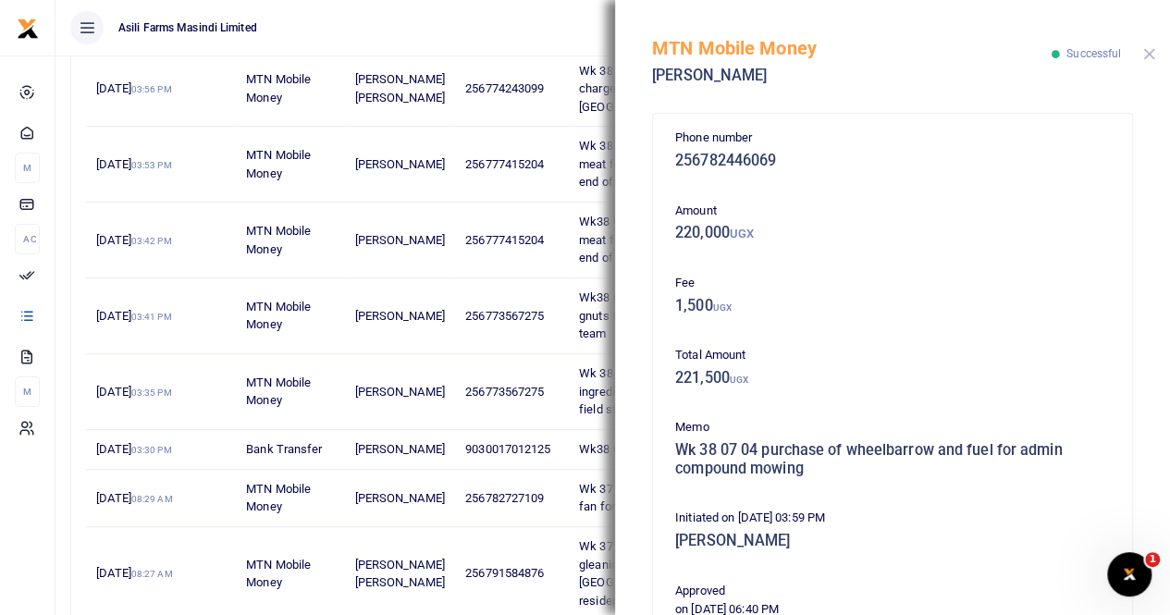
click at [1151, 54] on button "Close" at bounding box center [1150, 54] width 12 height 12
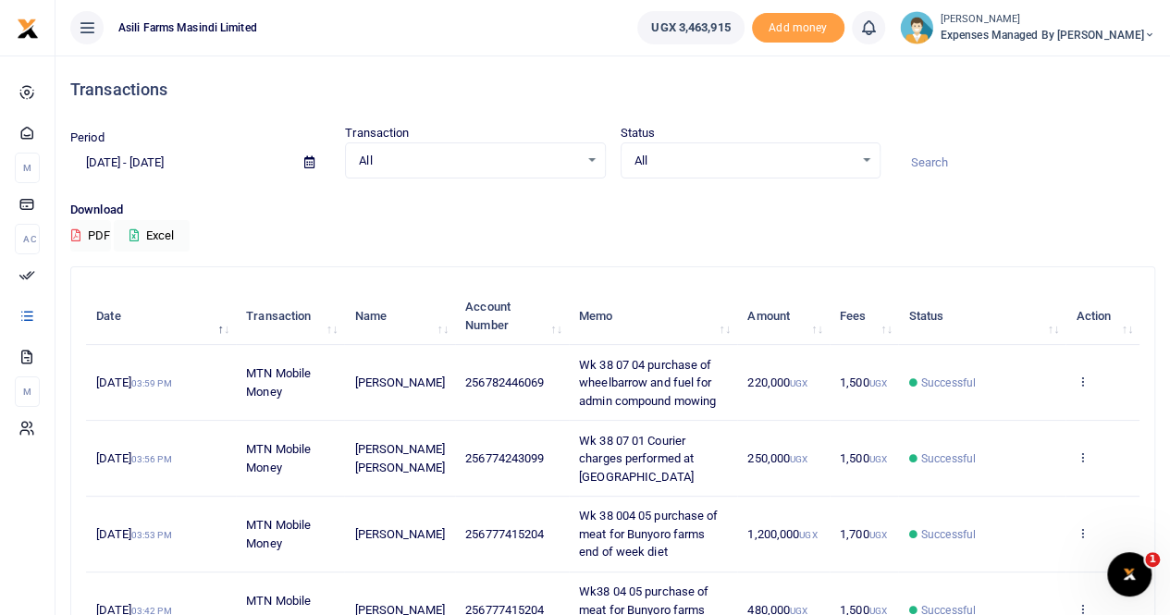
click at [1034, 32] on span "Expenses Managed by [PERSON_NAME]" at bounding box center [1048, 35] width 215 height 17
click at [1060, 65] on link "Switch accounts" at bounding box center [1055, 68] width 146 height 26
